Goal: Submit feedback/report problem: Submit feedback/report problem

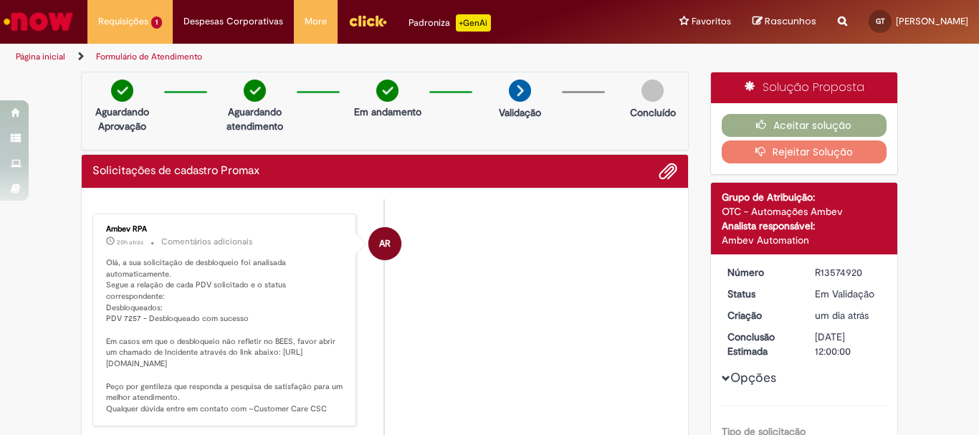
click at [156, 354] on p "Olá, a sua solicitação de desbloqueio foi analisada automaticamente. Segue a re…" at bounding box center [225, 336] width 239 height 158
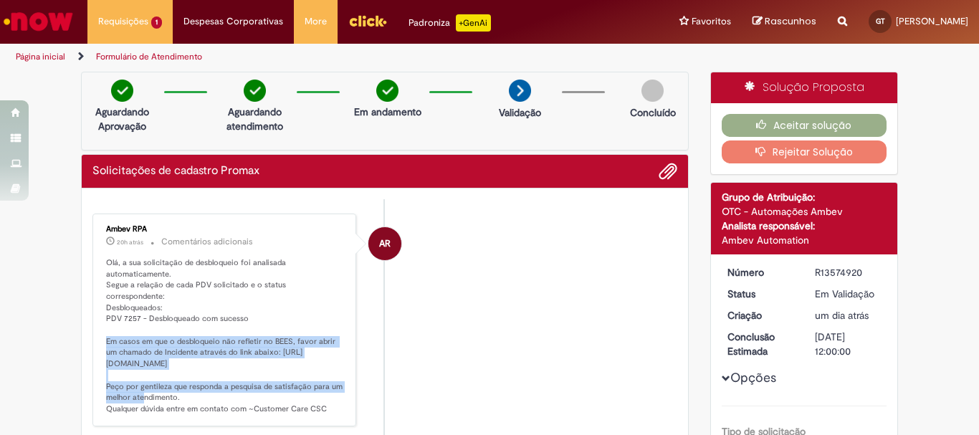
click at [156, 354] on p "Olá, a sua solicitação de desbloqueio foi analisada automaticamente. Segue a re…" at bounding box center [225, 336] width 239 height 158
click at [156, 356] on p "Olá, a sua solicitação de desbloqueio foi analisada automaticamente. Segue a re…" at bounding box center [225, 336] width 239 height 158
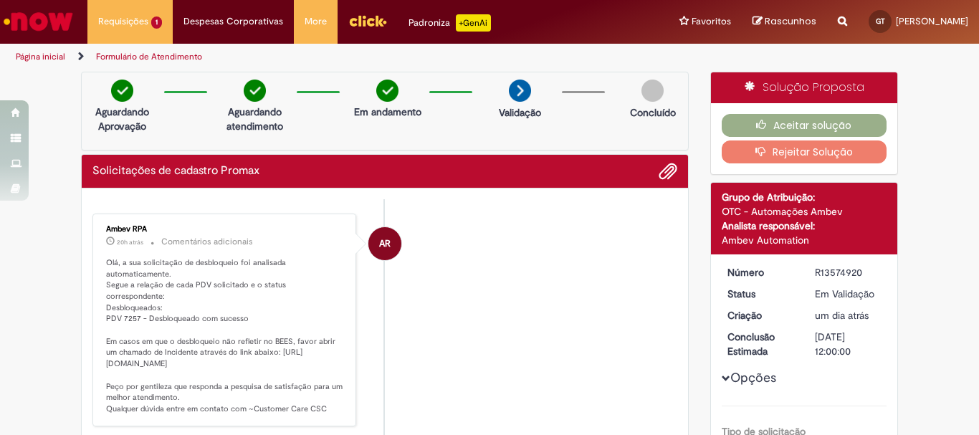
click at [358, 328] on li "AR Ambev RPA 20h atrás 20 horas atrás Comentários adicionais Olá, a sua solicit…" at bounding box center [384, 320] width 585 height 213
click at [759, 145] on button "Rejeitar Solução" at bounding box center [805, 152] width 166 height 23
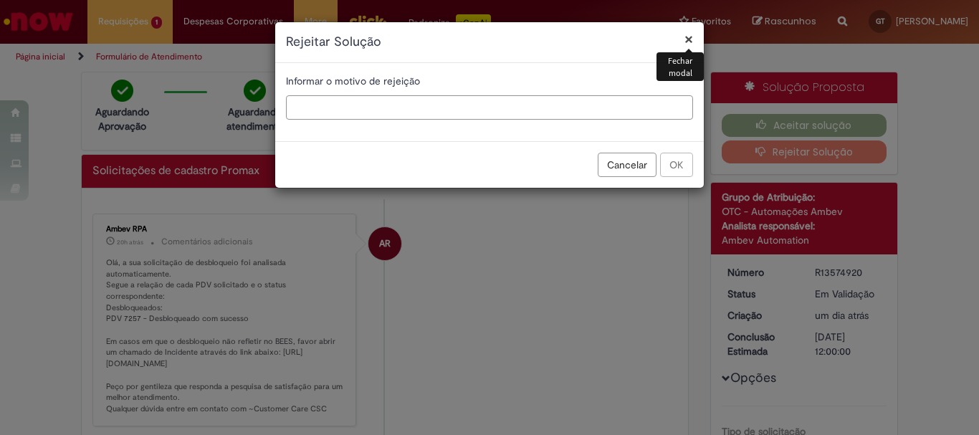
click at [437, 95] on input "text" at bounding box center [489, 107] width 407 height 24
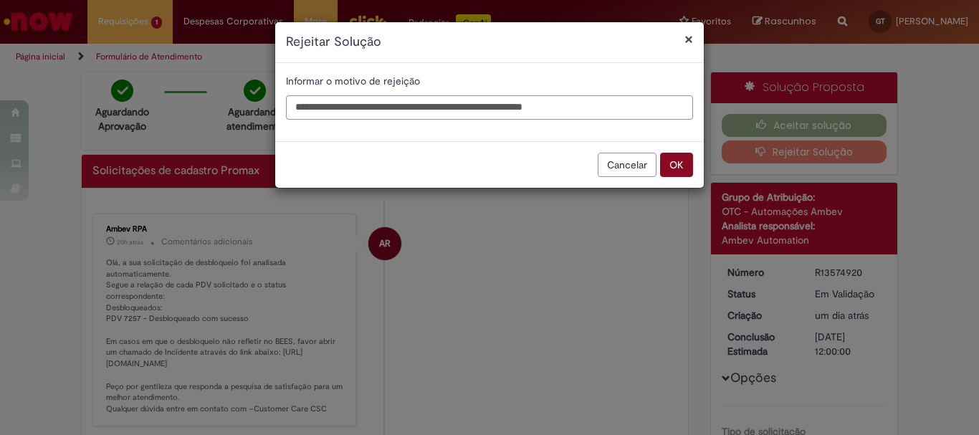
type input "**********"
click at [684, 160] on button "OK" at bounding box center [676, 165] width 33 height 24
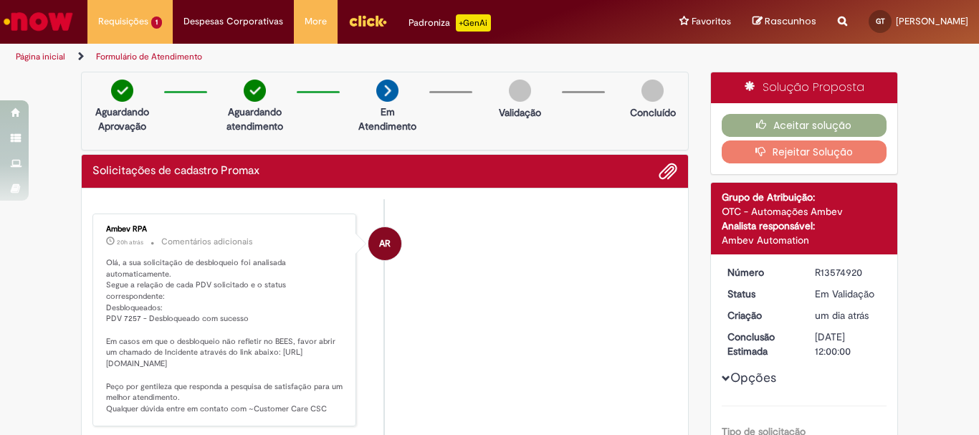
click at [503, 253] on li "AR Ambev RPA 20h atrás 20 horas atrás Comentários adicionais Olá, a sua solicit…" at bounding box center [384, 320] width 585 height 213
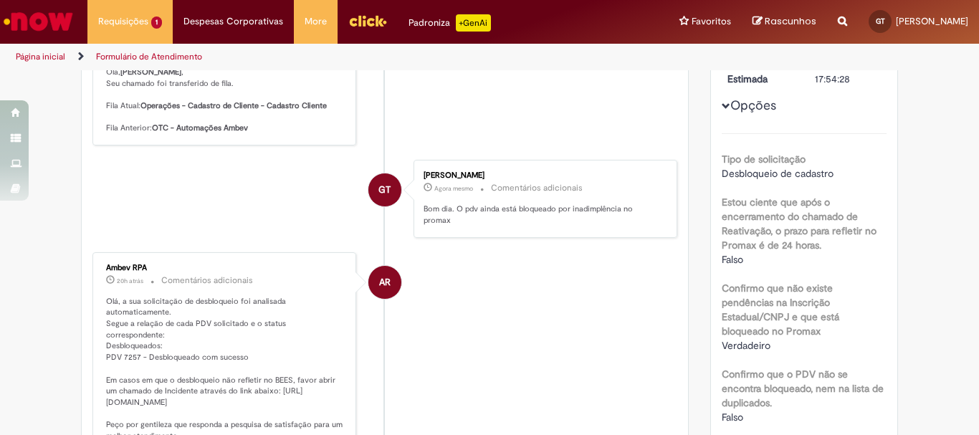
scroll to position [72, 0]
